Goal: Information Seeking & Learning: Learn about a topic

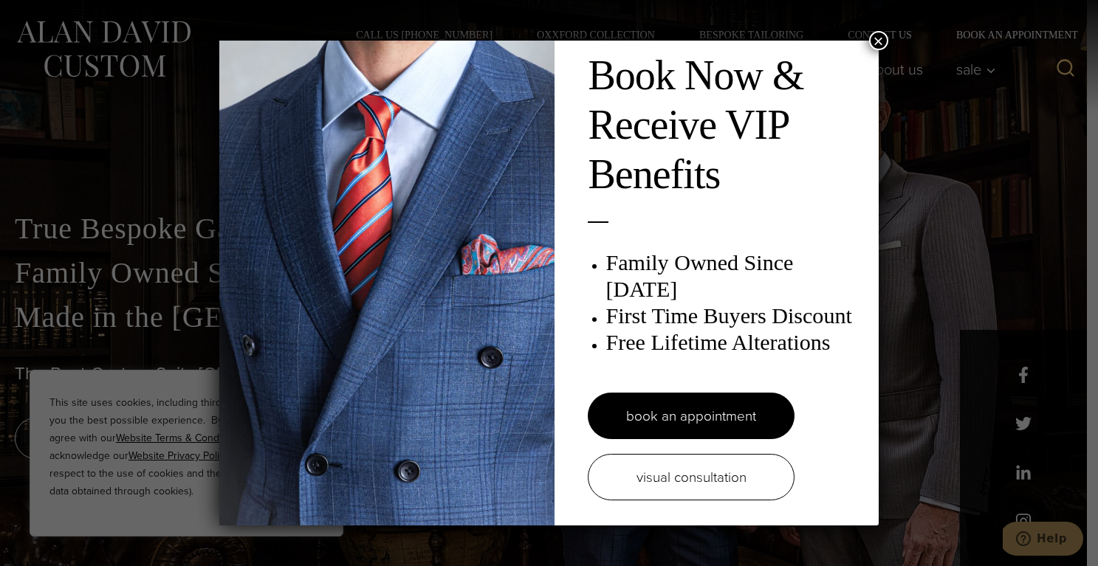
click at [877, 44] on button "×" at bounding box center [878, 40] width 19 height 19
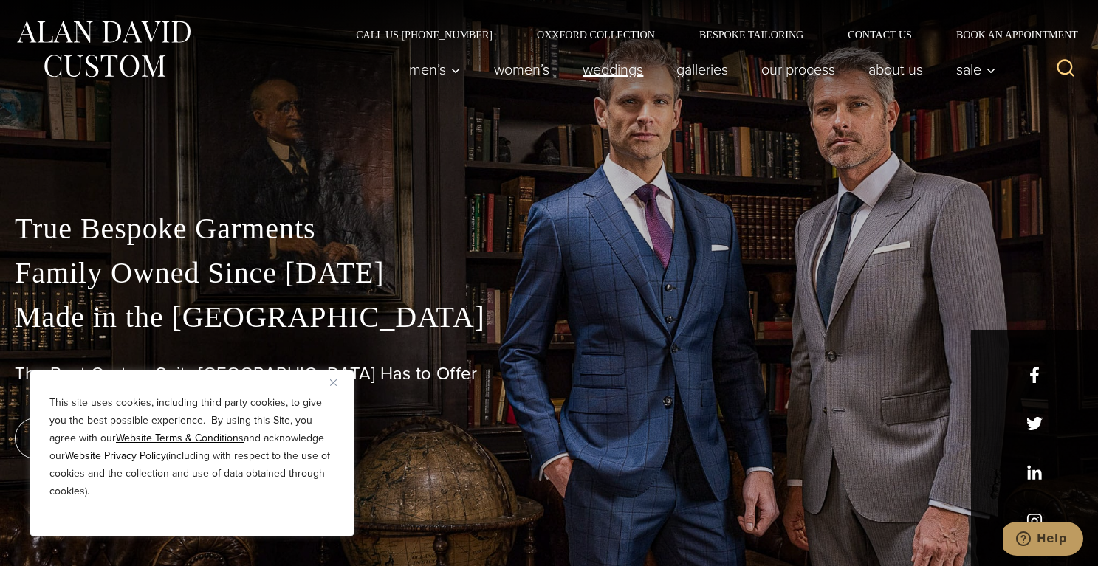
click at [618, 75] on link "weddings" at bounding box center [613, 70] width 94 height 30
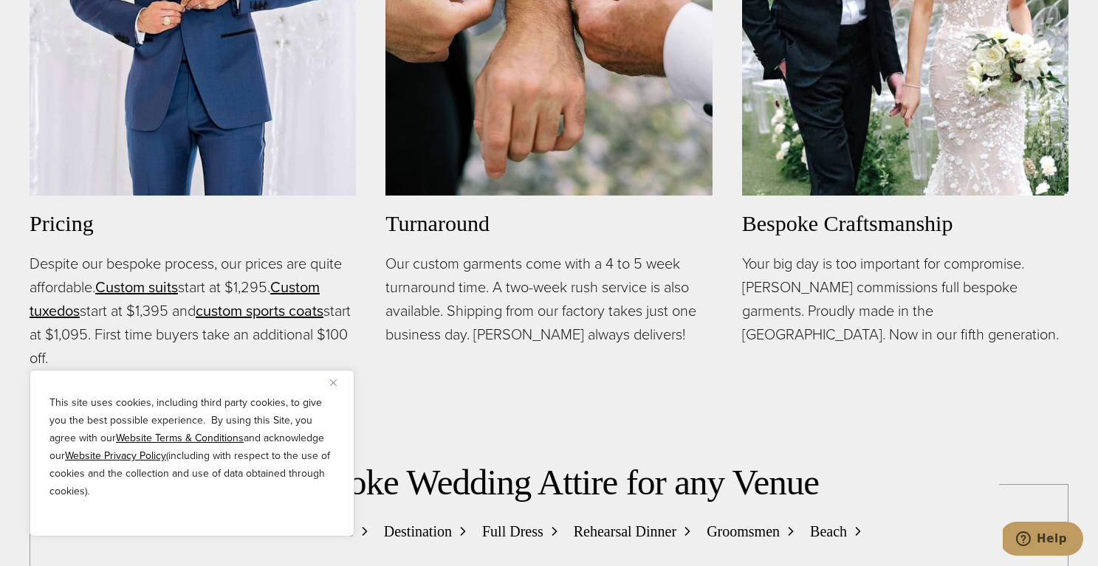
scroll to position [1162, 0]
